Goal: Transaction & Acquisition: Purchase product/service

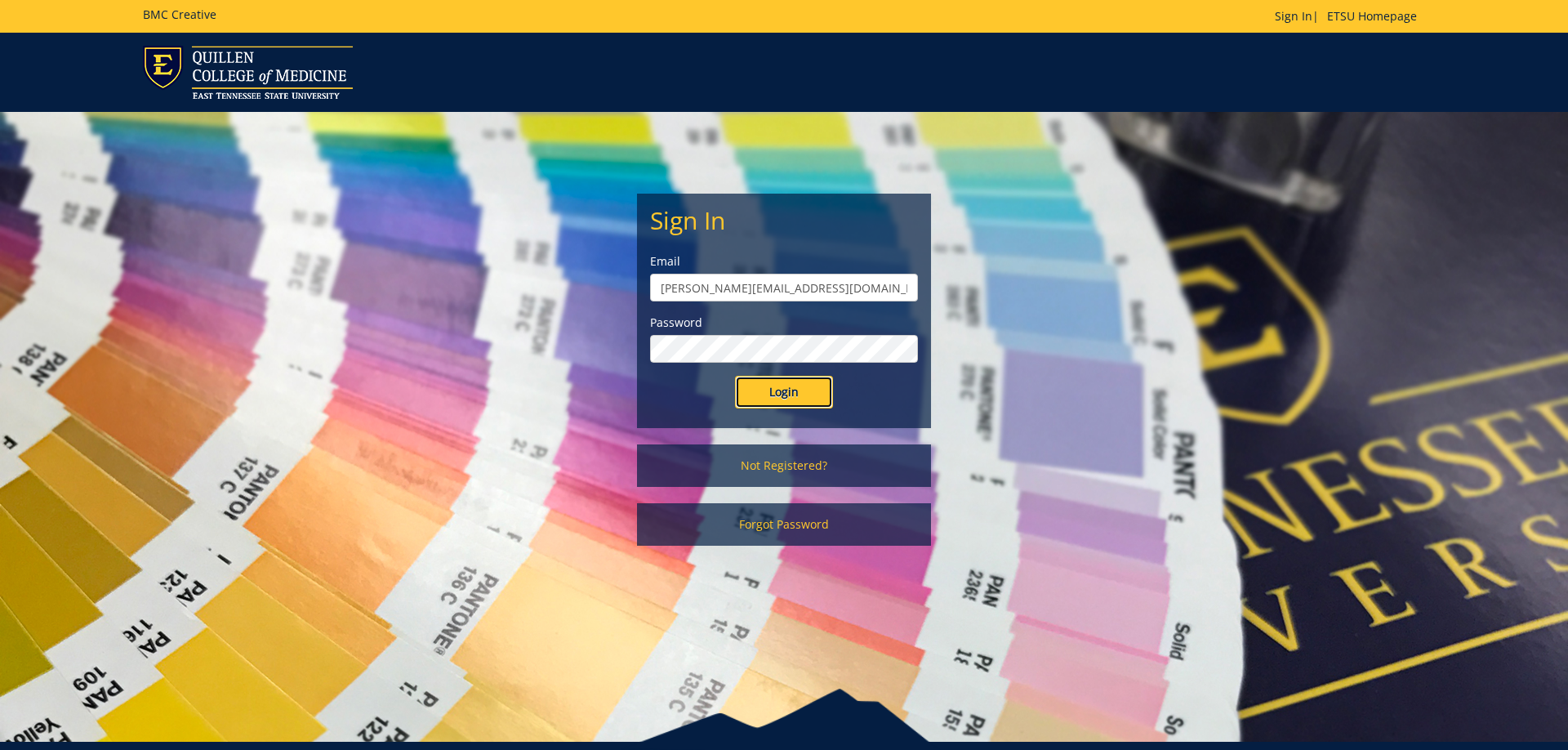
click at [787, 404] on input "Login" at bounding box center [784, 392] width 98 height 33
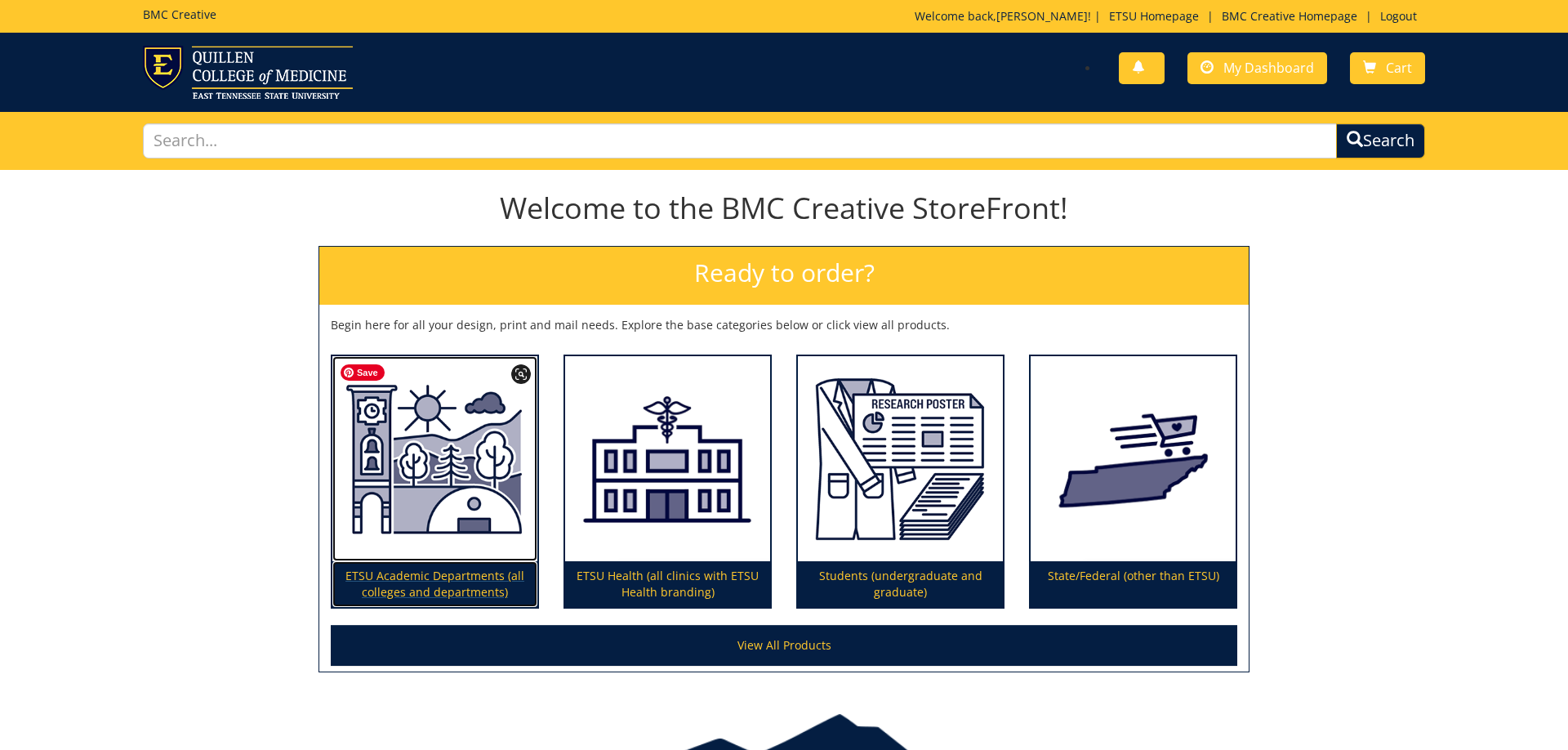
click at [454, 492] on img at bounding box center [435, 459] width 205 height 206
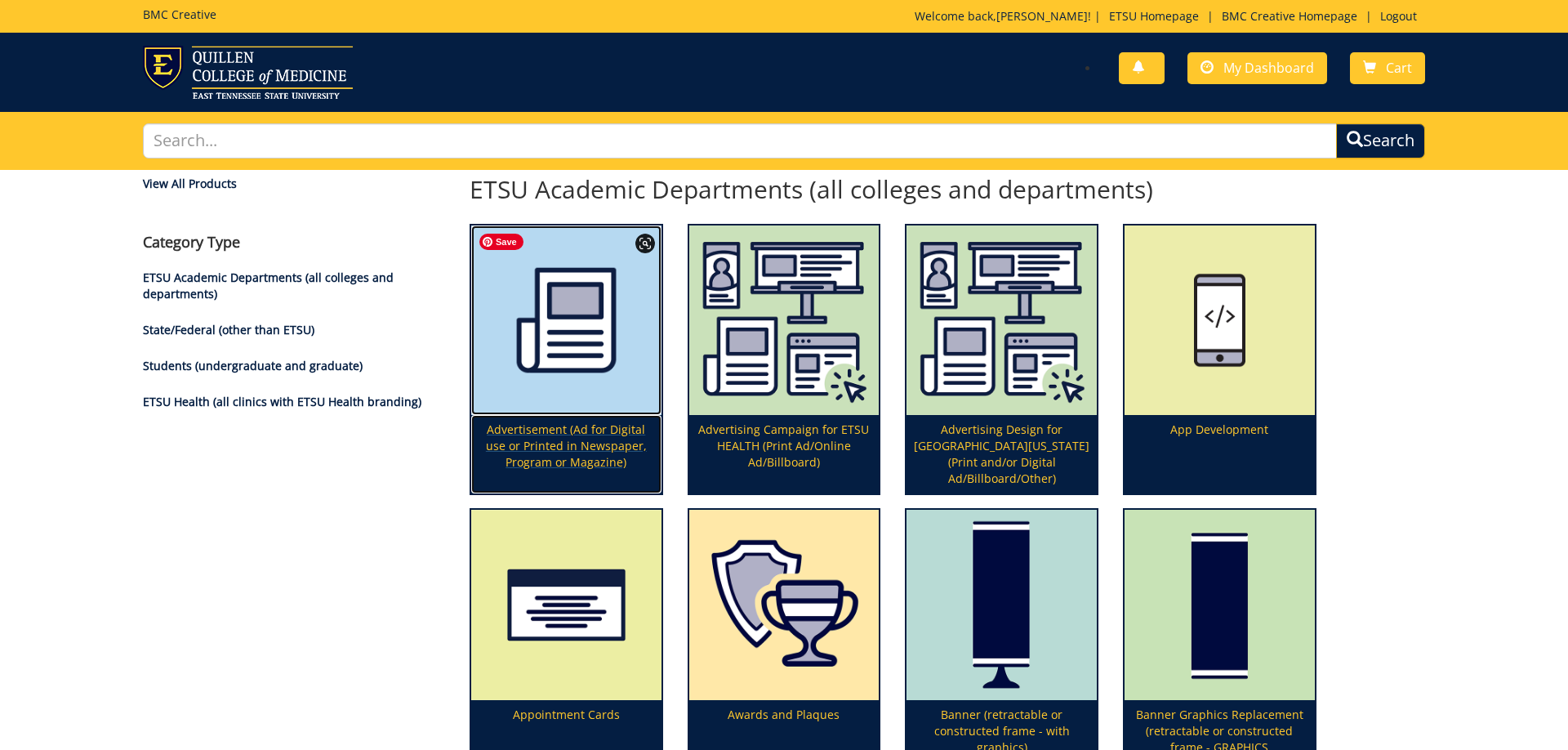
click at [561, 341] on img at bounding box center [566, 320] width 191 height 191
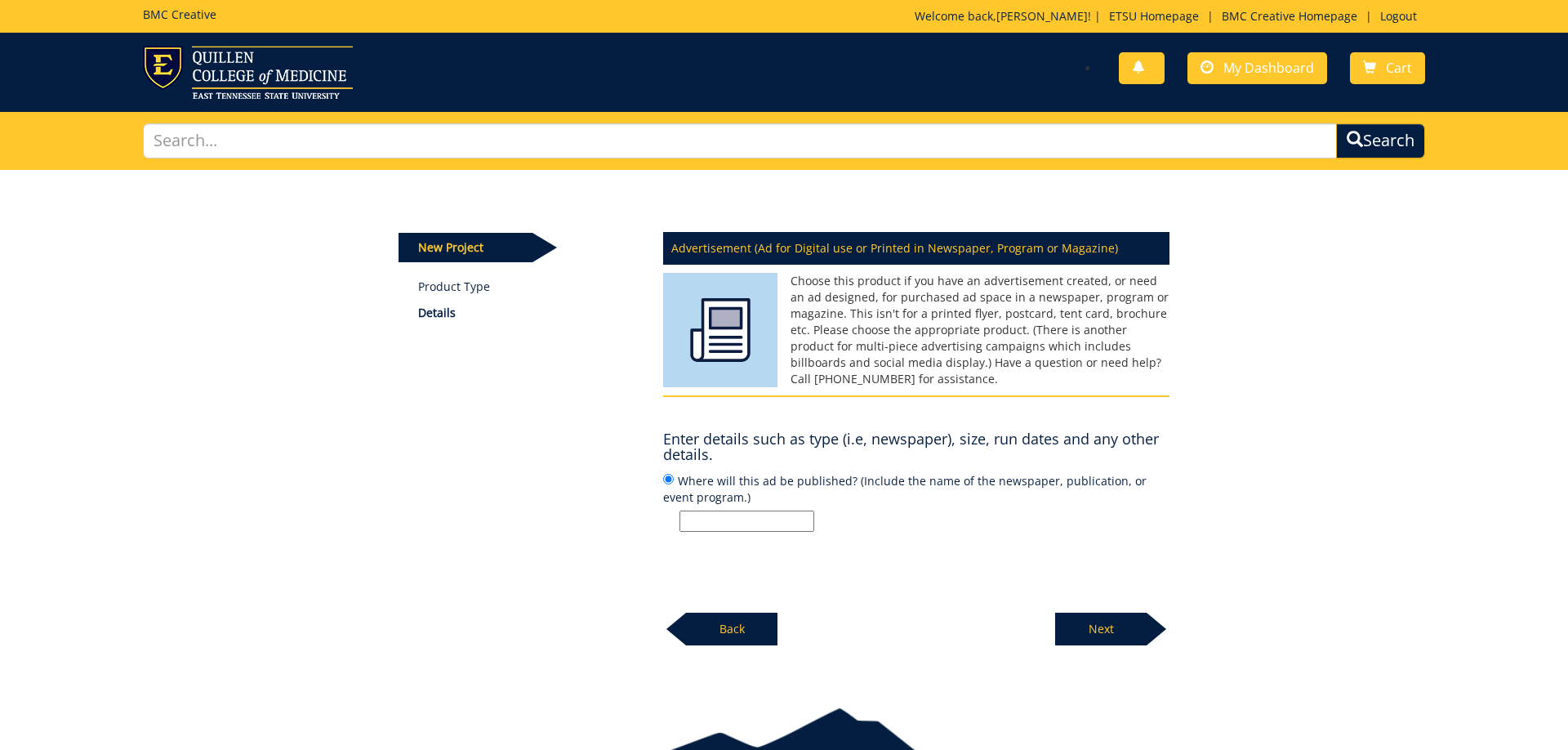
click at [748, 518] on input "Where will this ad be published? (Include the name of the newspaper, publicatio…" at bounding box center [747, 521] width 134 height 21
type input "I"
type input "N"
type input "Program, National Storytelling Festival"
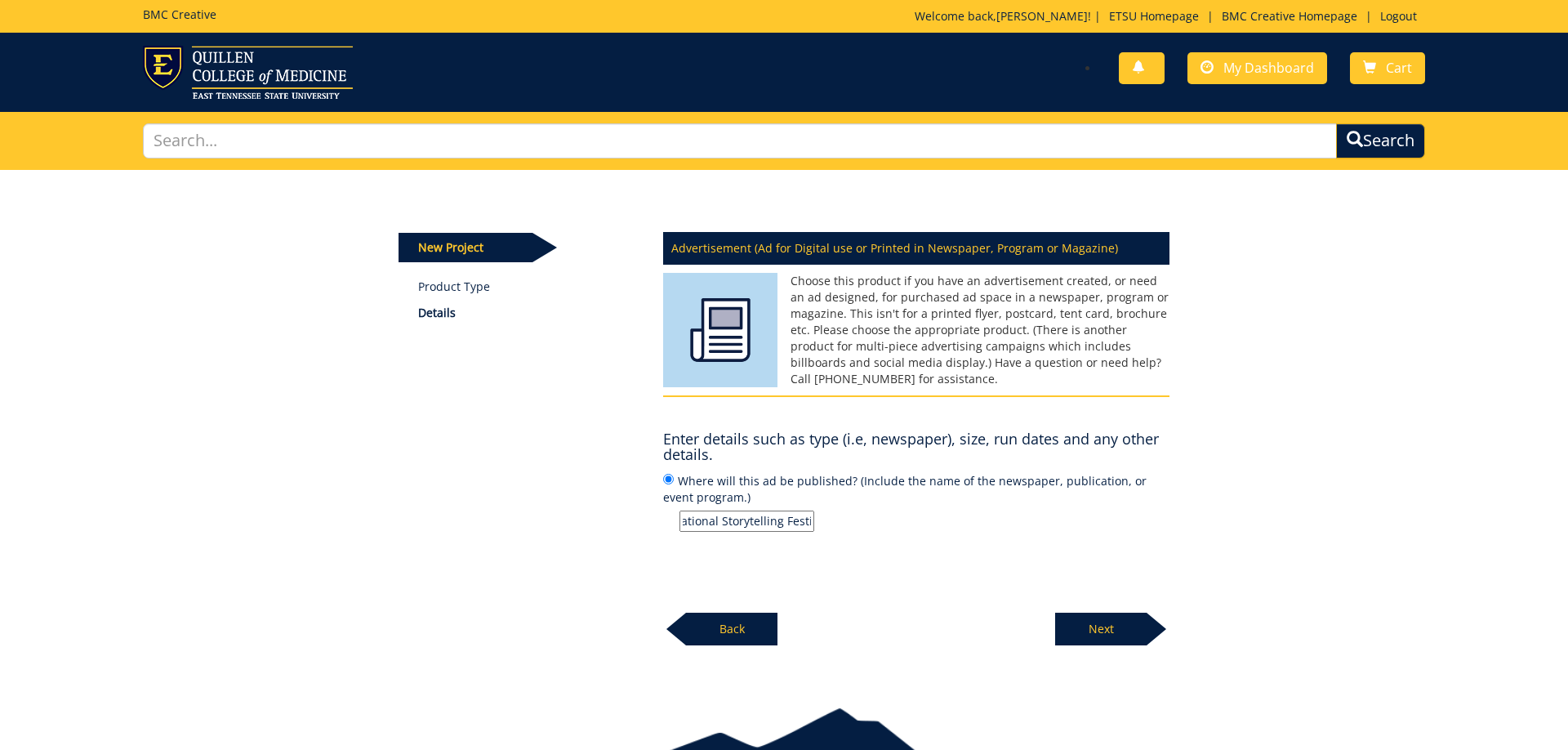
click at [1121, 638] on p "Next" at bounding box center [1101, 629] width 92 height 33
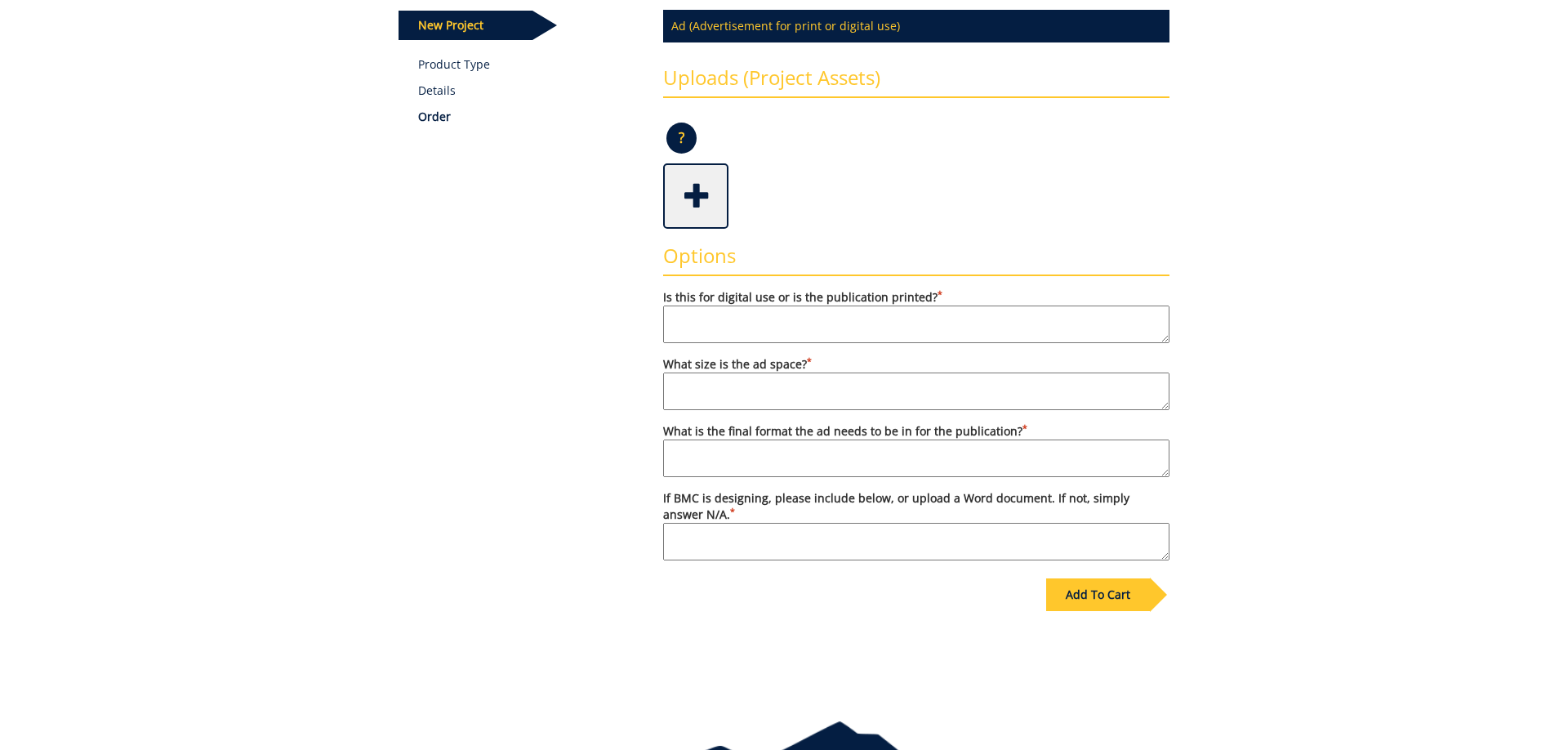
scroll to position [331, 0]
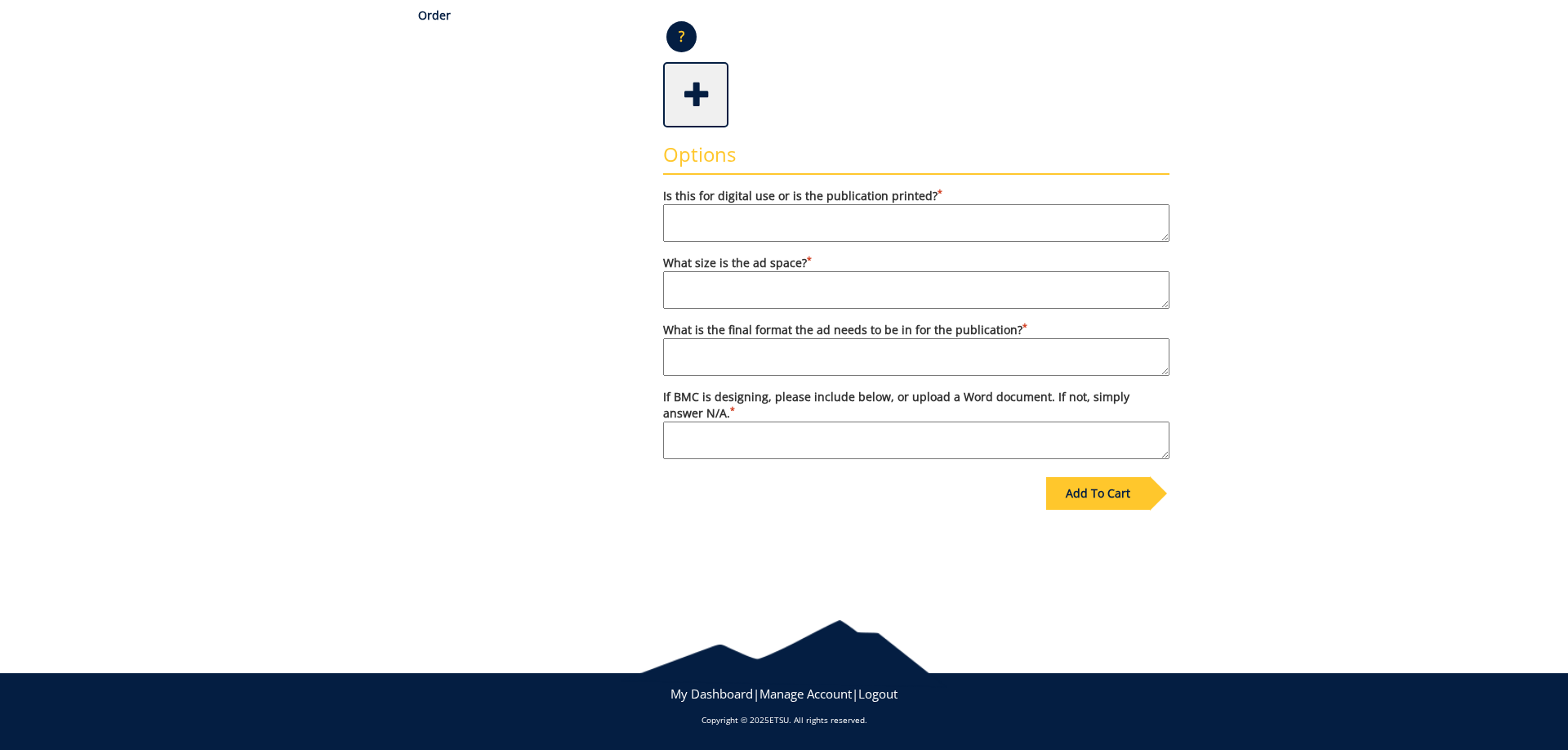
click at [859, 223] on textarea "Is this for digital use or is the publication printed? *" at bounding box center [916, 223] width 507 height 38
type textarea "r"
type textarea "printed"
click at [832, 285] on textarea "What size is the ad space? *" at bounding box center [916, 290] width 507 height 38
type textarea "7.25" W x 4.7668"H"
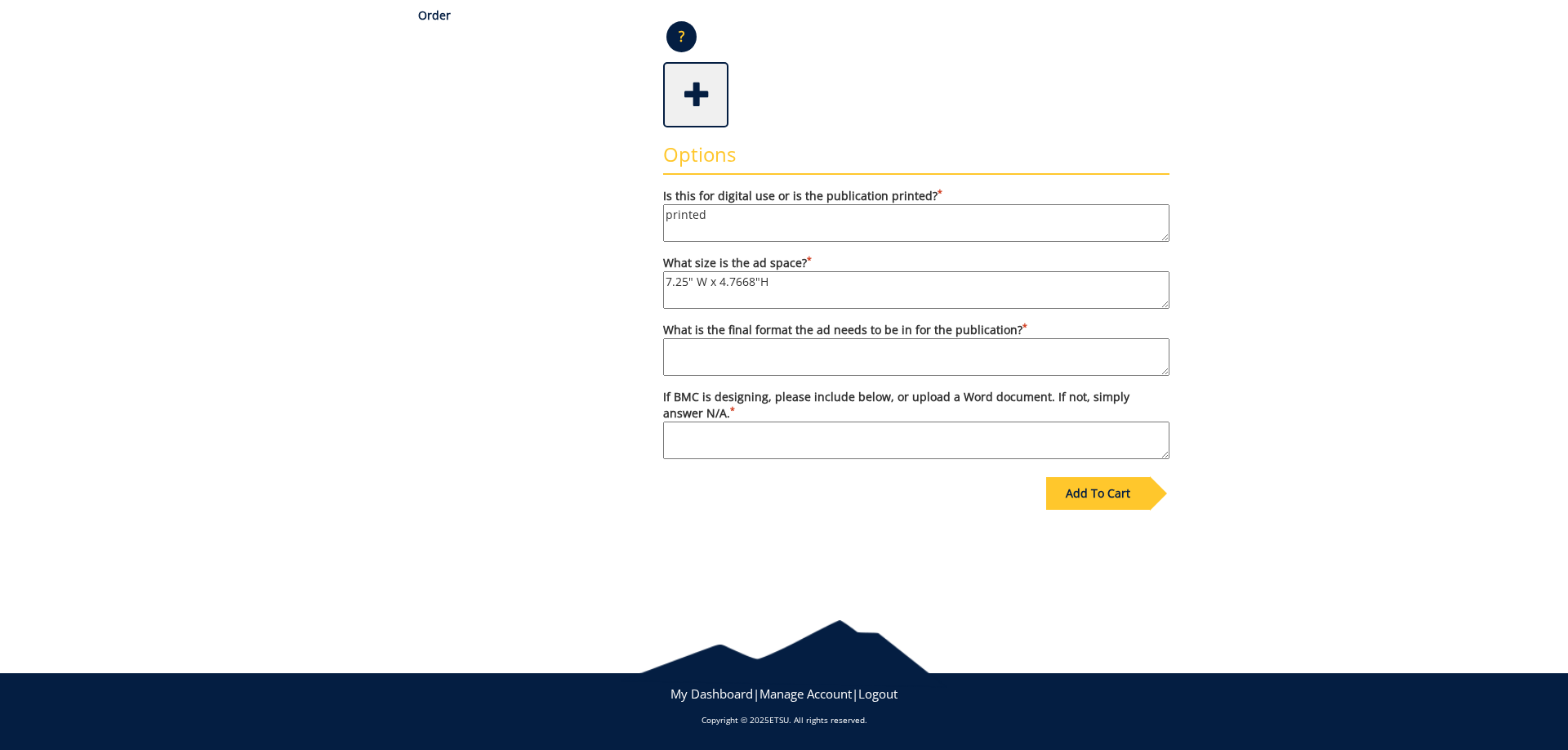
click at [878, 348] on textarea "What is the final format the ad needs to be in for the publication? *" at bounding box center [916, 357] width 507 height 38
paste textarea "• Files may be submitted as PDF, JPEG or TIF formats. Graphics should be at 300…"
click at [782, 439] on textarea "If BMC is designing, please include below, or upload a Word document. If not, s…" at bounding box center [916, 441] width 507 height 38
click at [311, 473] on div "Some kind of message here. New Project Product Type Details Order Ad (Advertise…" at bounding box center [784, 219] width 955 height 747
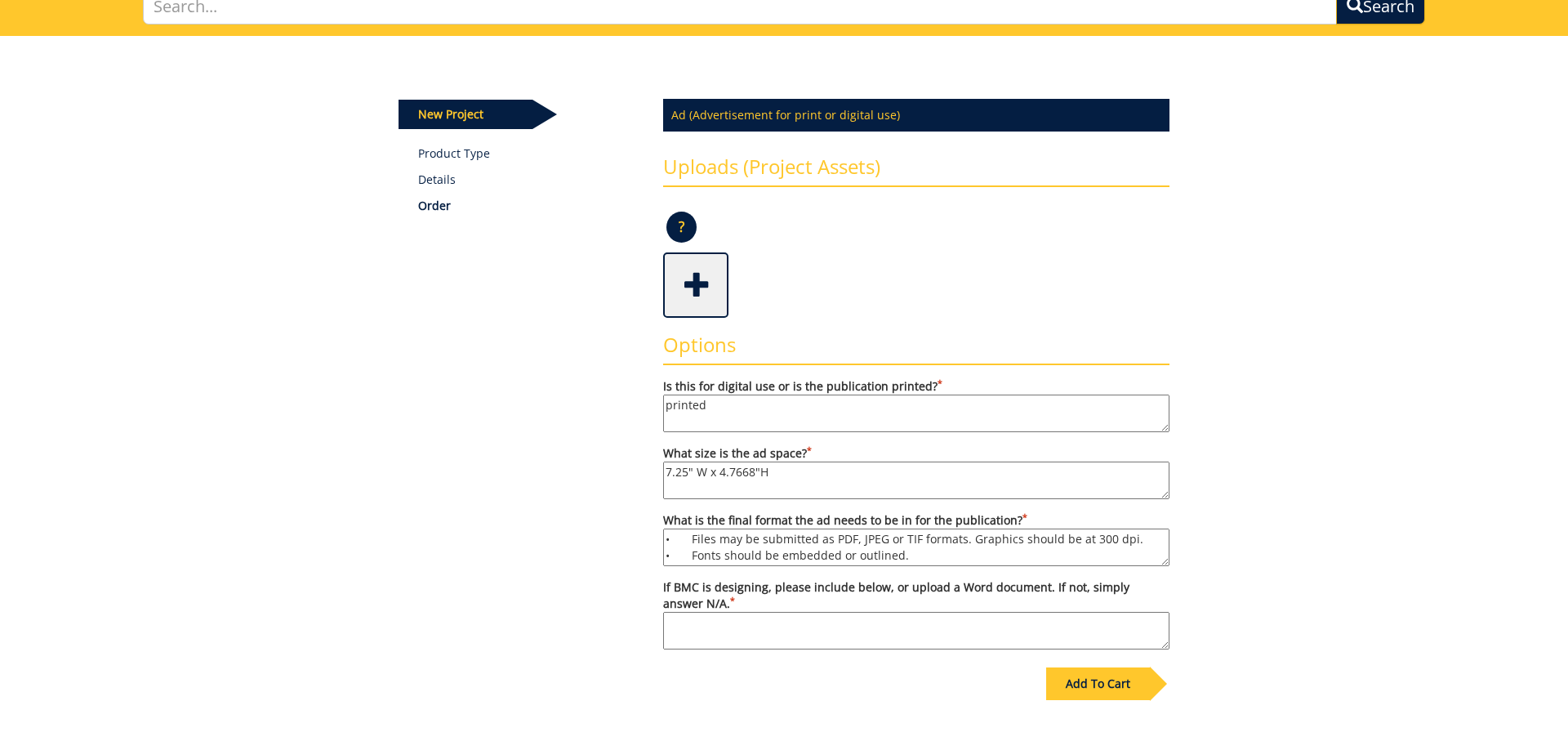
scroll to position [164, 0]
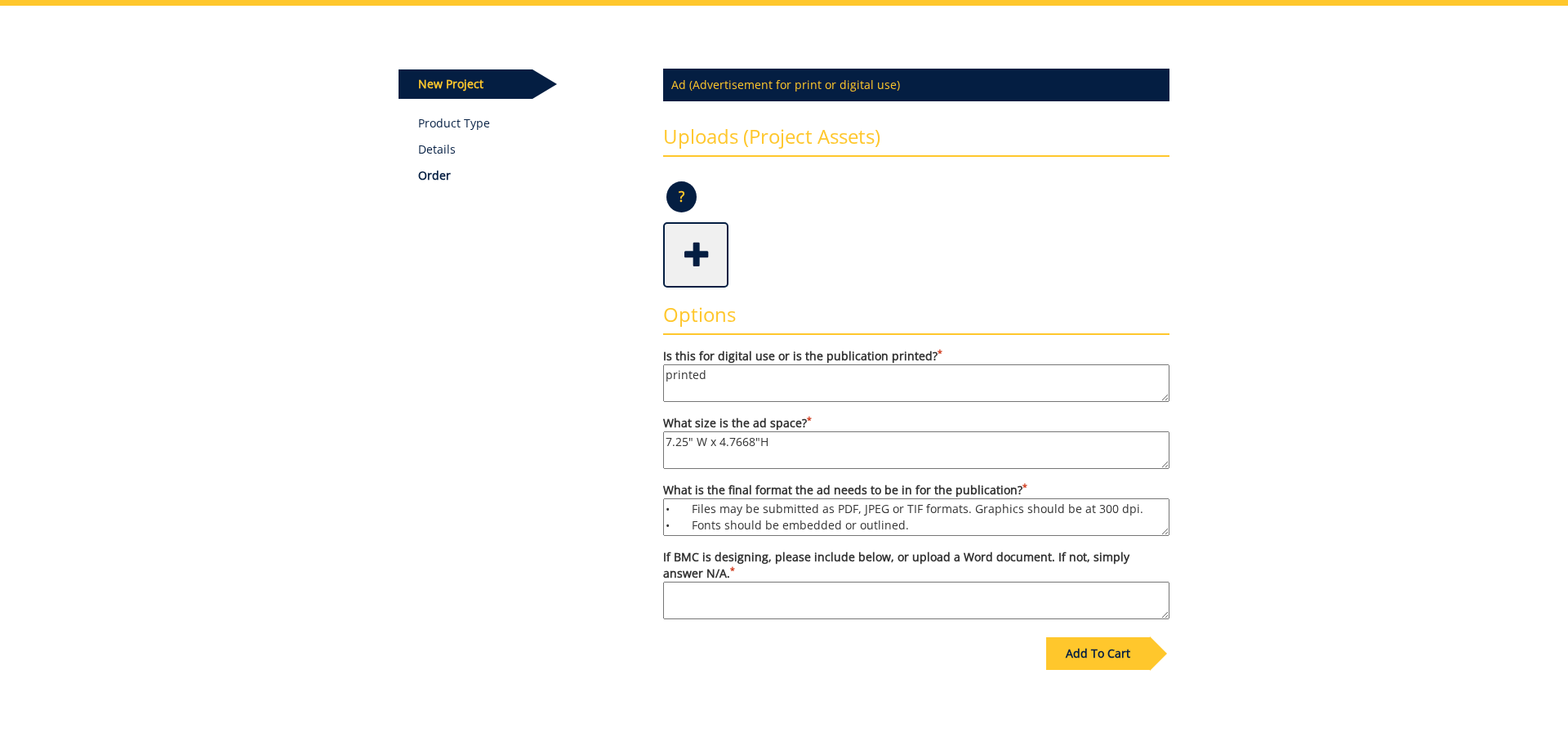
click at [815, 468] on textarea "7.25" W x 4.7668"H" at bounding box center [916, 450] width 507 height 38
click at [914, 530] on textarea "• Files may be submitted as PDF, JPEG or TIF formats. Graphics should be at 300…" at bounding box center [916, 517] width 507 height 38
click at [906, 517] on textarea "• Files may be submitted as PDF, JPEG or TIF formats. Graphics should be at 300…" at bounding box center [916, 517] width 507 height 38
type textarea "• Files may be submitted as PDF, JPEG or TIF formats. Graphics should be at 300…"
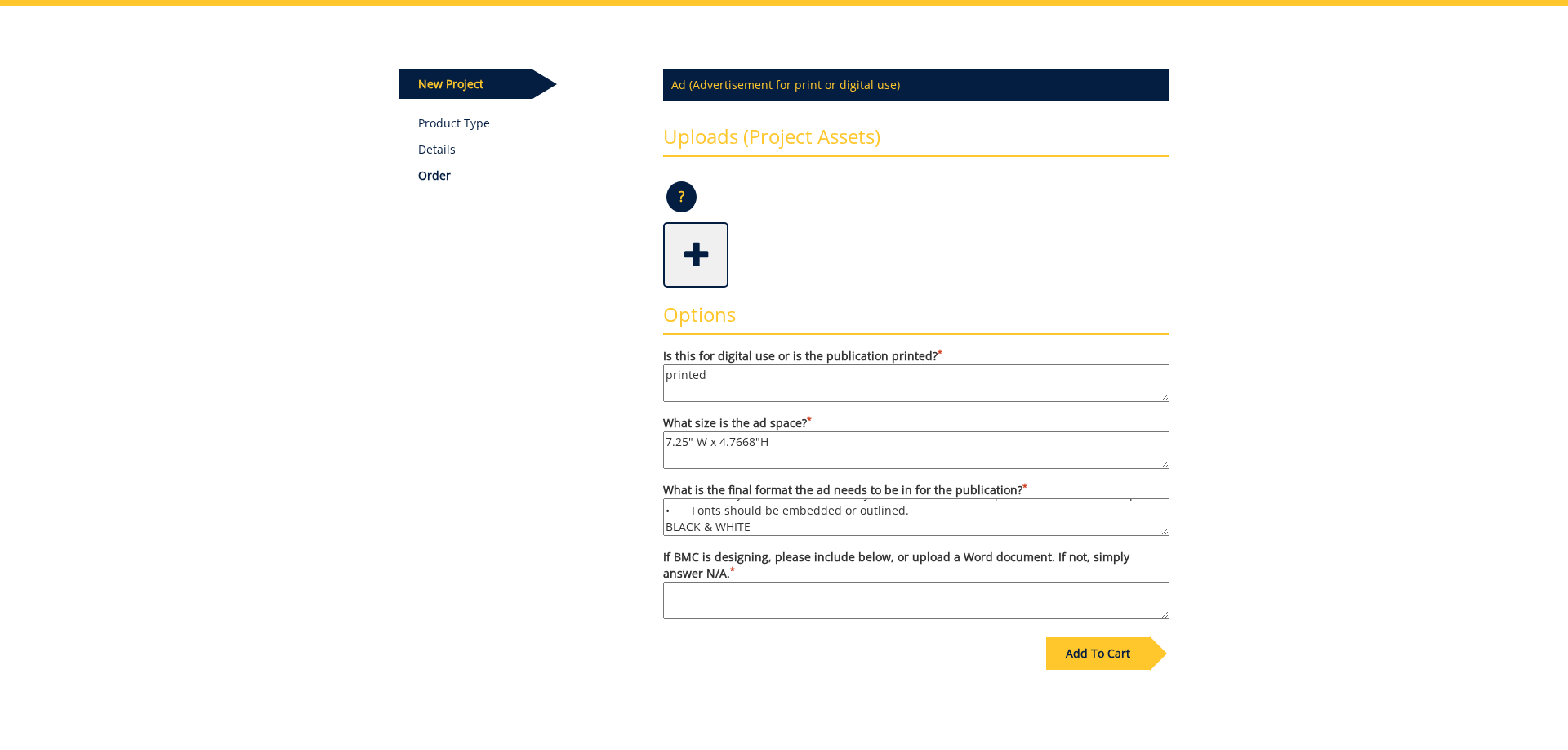
click at [1449, 481] on div "Some kind of message here. New Project Product Type Details Order Ad (Advertise…" at bounding box center [784, 379] width 1568 height 747
